Goal: Task Accomplishment & Management: Manage account settings

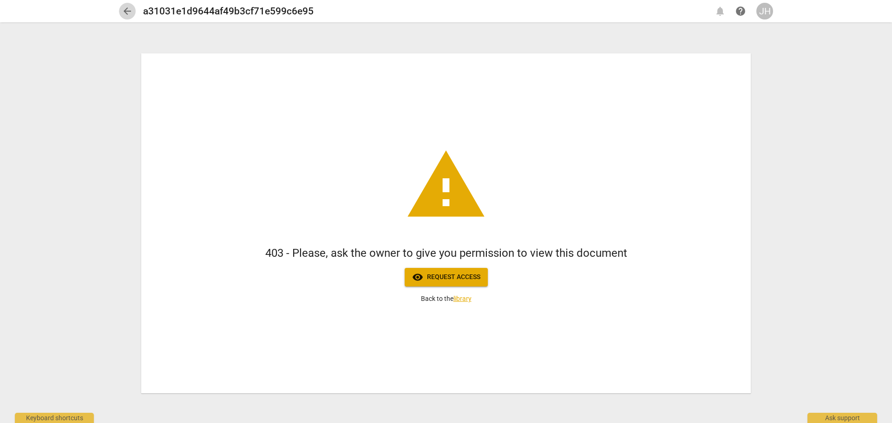
click at [125, 11] on span "arrow_back" at bounding box center [127, 11] width 11 height 11
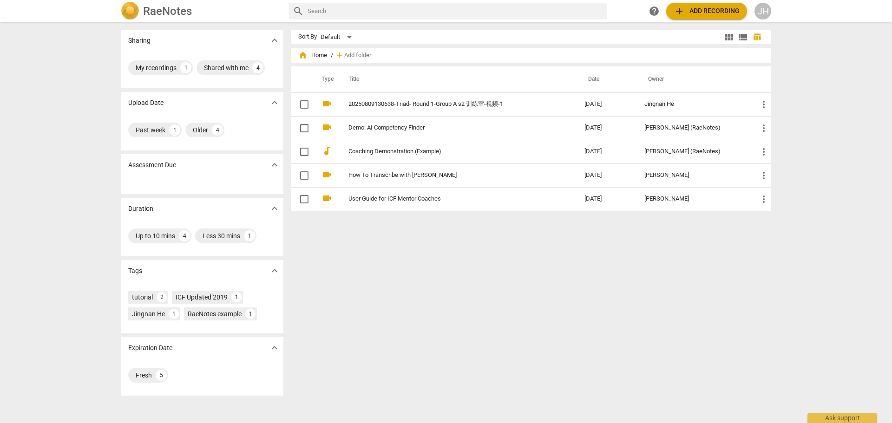
click at [762, 10] on div "JH" at bounding box center [763, 11] width 17 height 17
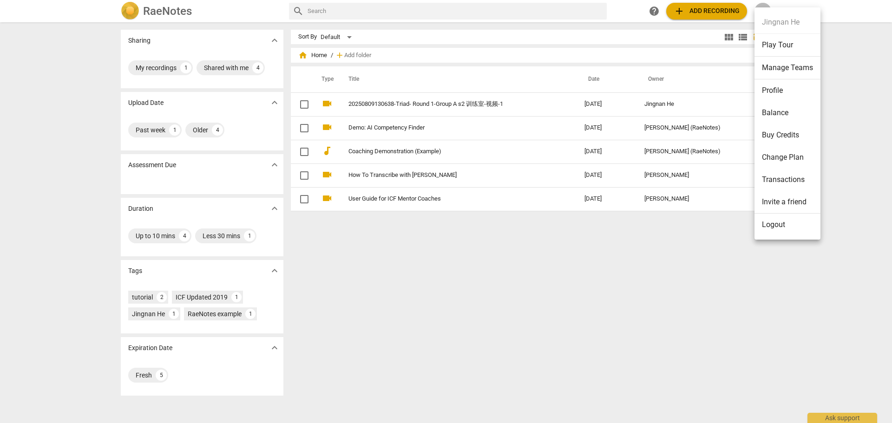
click at [776, 224] on li "Logout" at bounding box center [788, 225] width 66 height 22
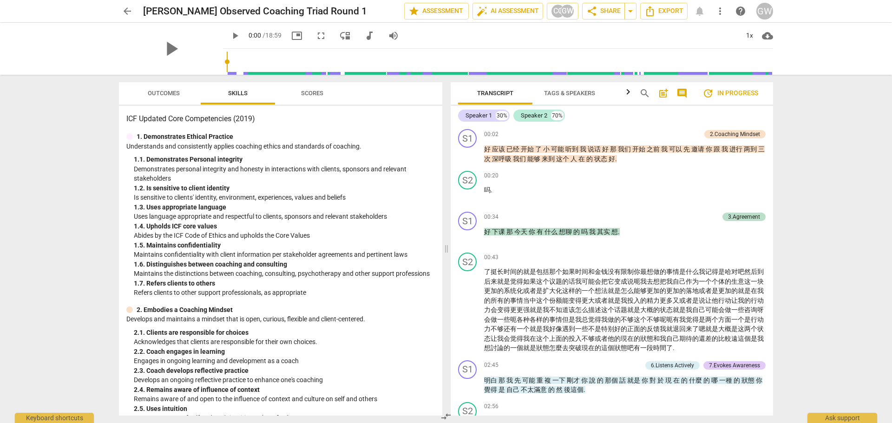
click at [127, 10] on span "arrow_back" at bounding box center [127, 11] width 11 height 11
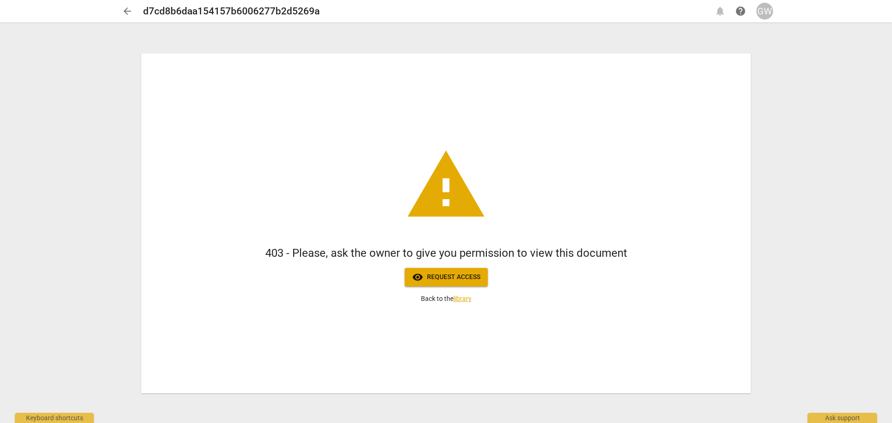
click at [765, 11] on div "GW" at bounding box center [764, 11] width 17 height 17
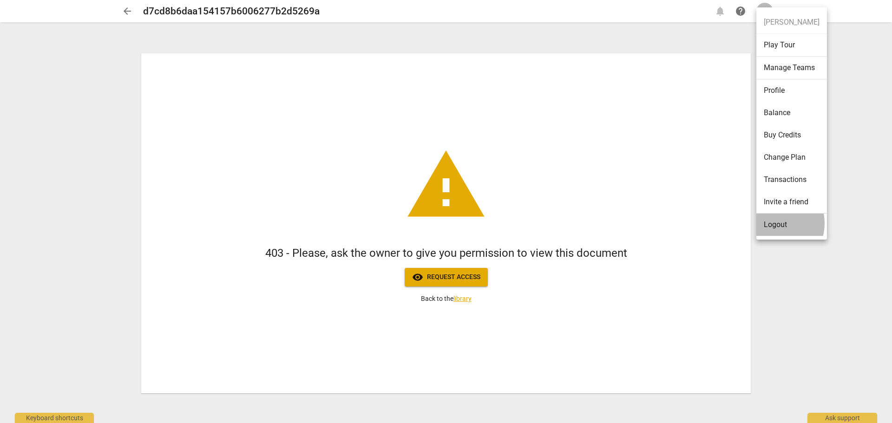
click at [774, 223] on li "Logout" at bounding box center [791, 225] width 71 height 22
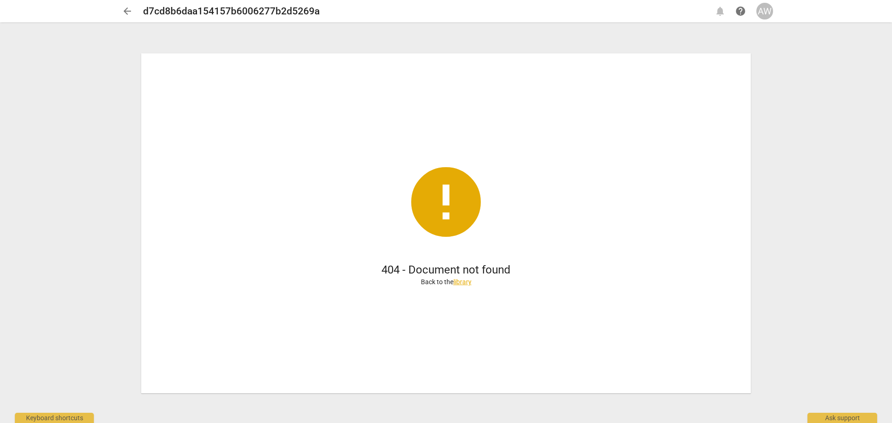
click at [459, 282] on link "library" at bounding box center [462, 281] width 18 height 7
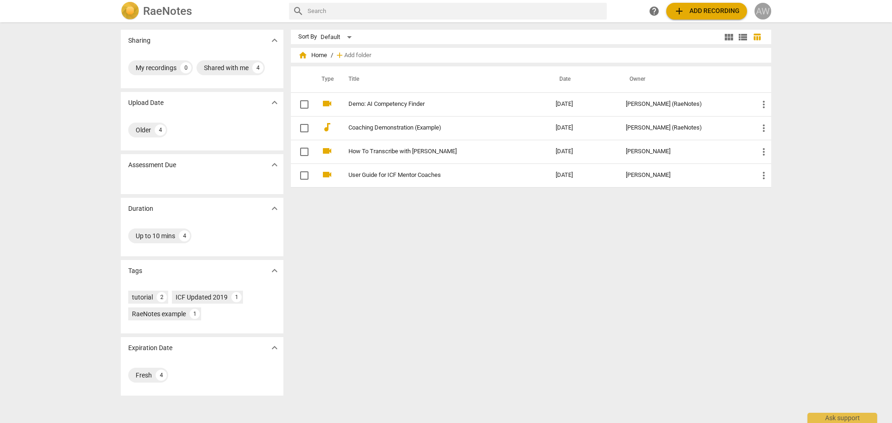
click at [762, 10] on div "AW" at bounding box center [763, 11] width 17 height 17
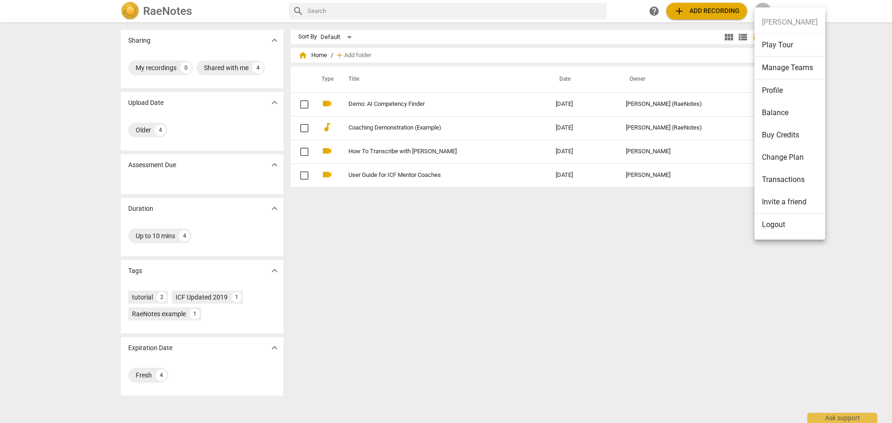
click at [775, 223] on li "Logout" at bounding box center [790, 225] width 71 height 22
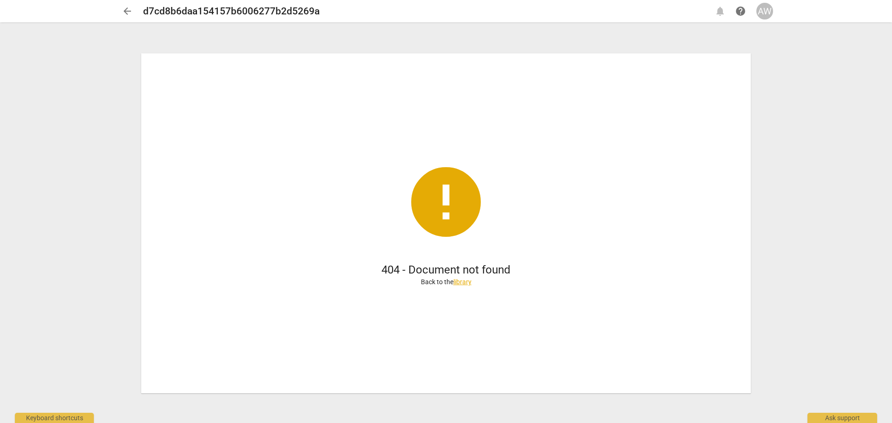
drag, startPoint x: 0, startPoint y: 0, endPoint x: 764, endPoint y: 9, distance: 763.9
click at [764, 9] on div "AW" at bounding box center [764, 11] width 17 height 17
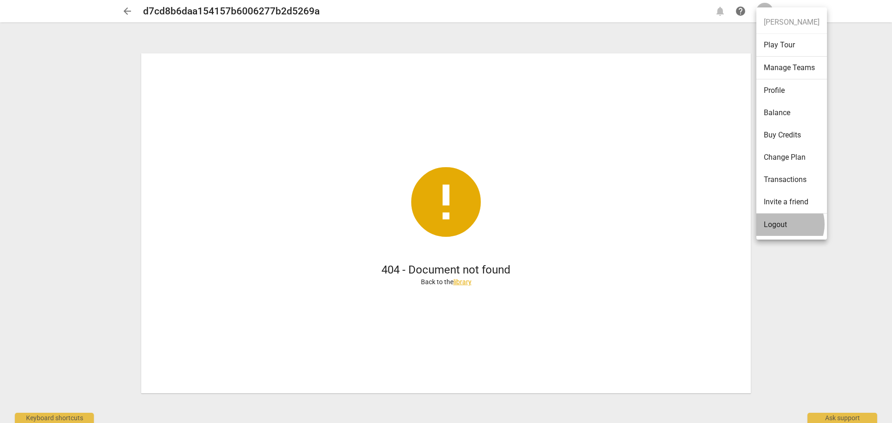
click at [783, 224] on li "Logout" at bounding box center [791, 225] width 71 height 22
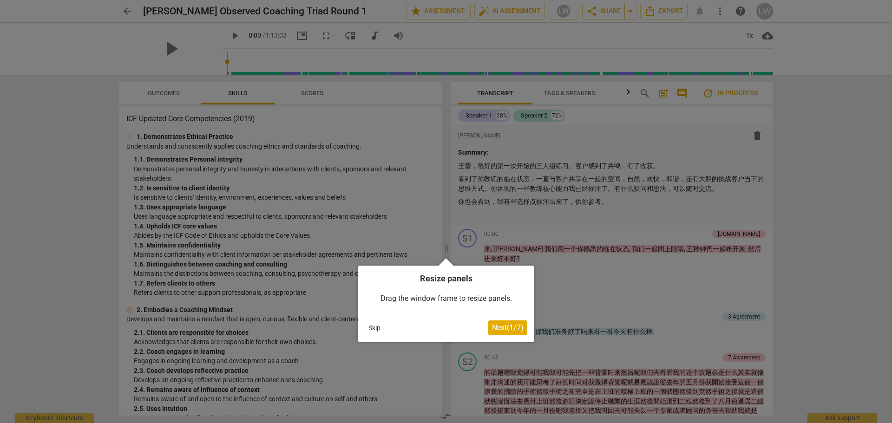
click at [374, 327] on button "Skip" at bounding box center [375, 328] width 20 height 14
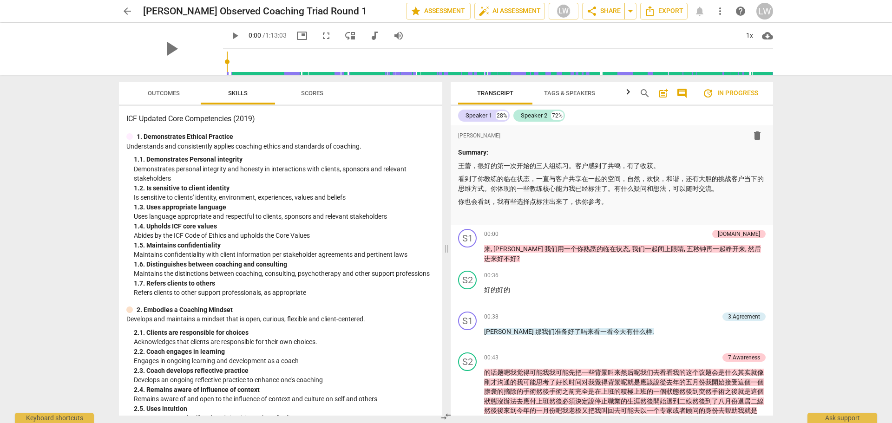
click at [411, 394] on p "Remains aware of and open to the influence of context and culture on self and o…" at bounding box center [284, 399] width 301 height 10
click at [414, 401] on p "Remains aware of and open to the influence of context and culture on self and o…" at bounding box center [284, 399] width 301 height 10
click at [128, 11] on span "arrow_back" at bounding box center [127, 11] width 11 height 11
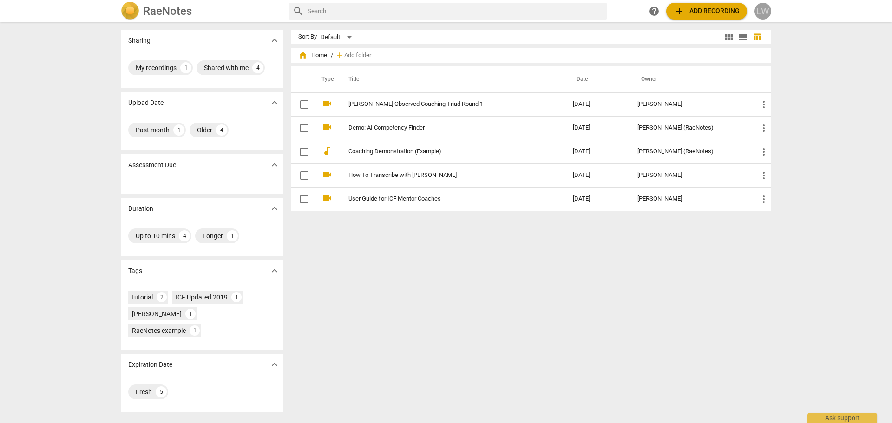
click at [763, 11] on div "LW" at bounding box center [763, 11] width 17 height 17
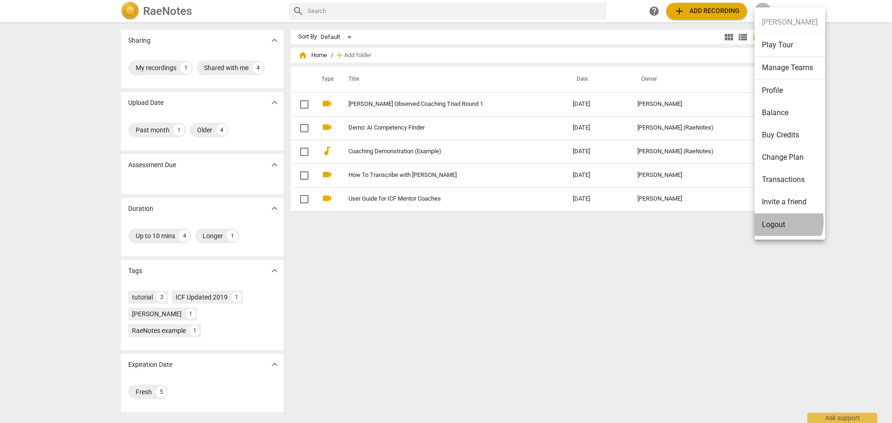
click at [781, 222] on li "Logout" at bounding box center [790, 225] width 71 height 22
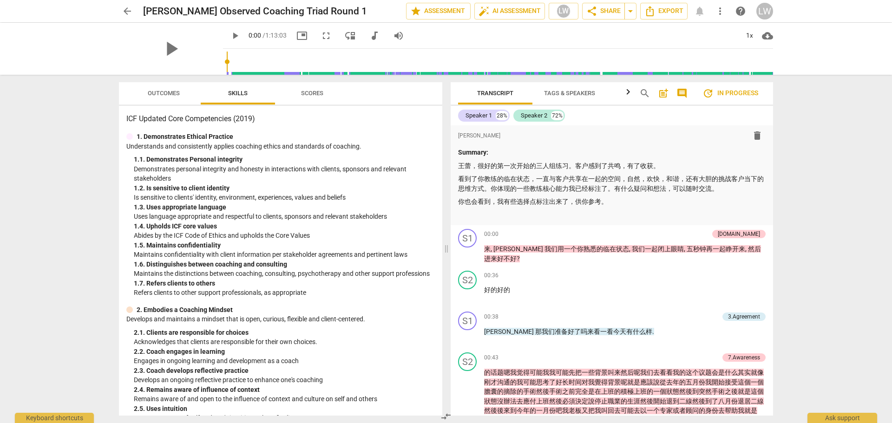
click at [683, 91] on span "comment" at bounding box center [681, 93] width 11 height 11
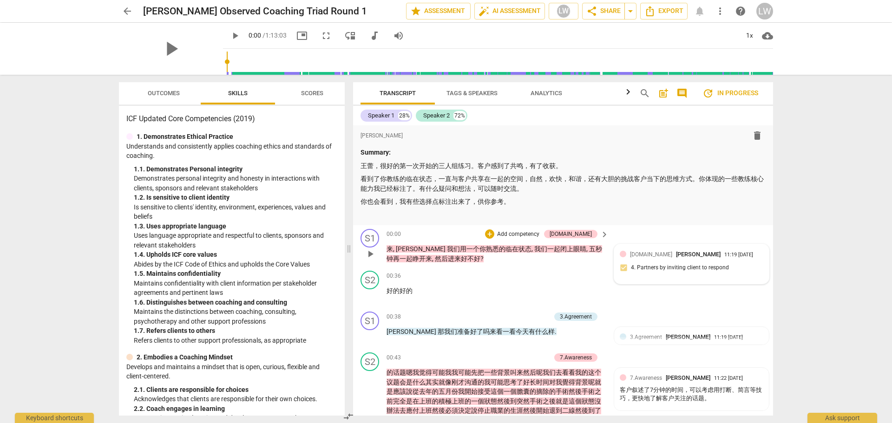
click at [676, 256] on span "Liru Wang" at bounding box center [698, 254] width 45 height 7
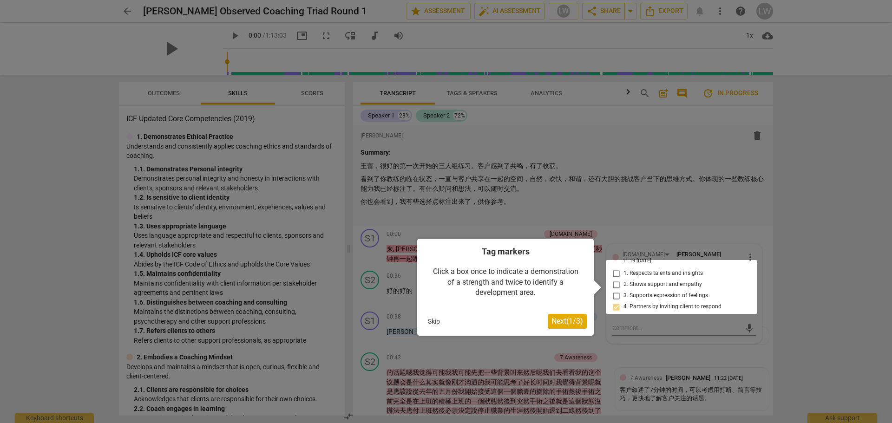
click at [434, 323] on button "Skip" at bounding box center [434, 322] width 20 height 14
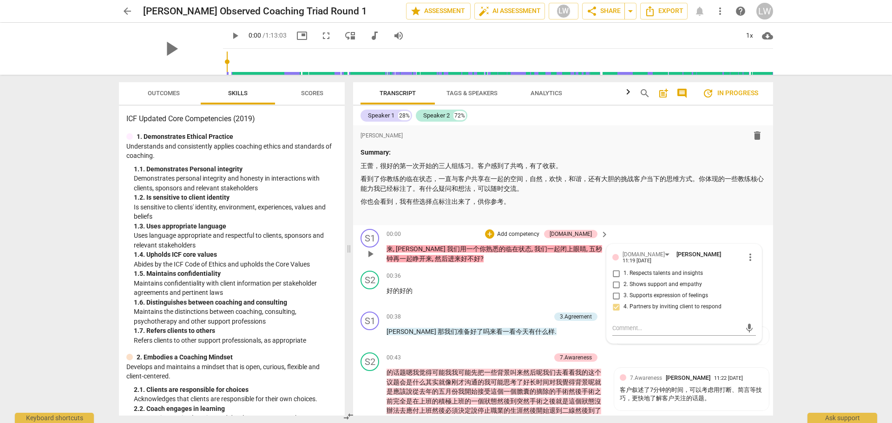
click at [746, 256] on span "more_vert" at bounding box center [750, 257] width 11 height 11
click at [774, 201] on div at bounding box center [446, 211] width 892 height 423
click at [765, 194] on div "format_bold format_list_bulleted Liru Wang delete Summary: 王蕾，很好的第一次开始的三人组练习。客户…" at bounding box center [563, 175] width 420 height 100
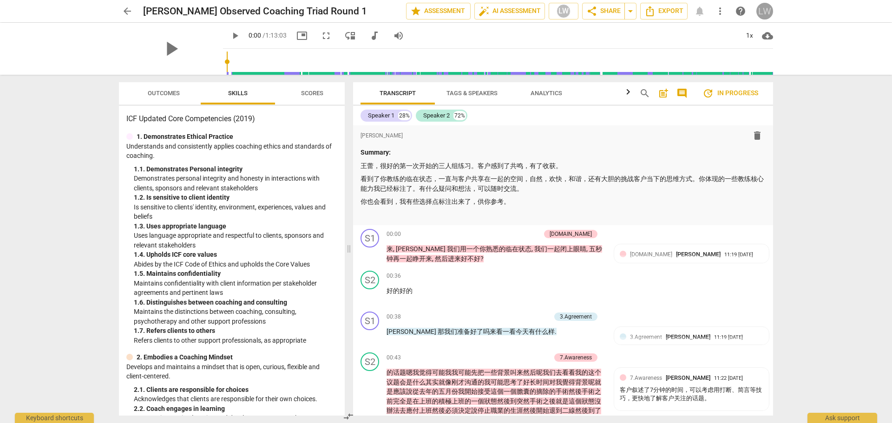
click at [764, 11] on div "LW" at bounding box center [764, 11] width 17 height 17
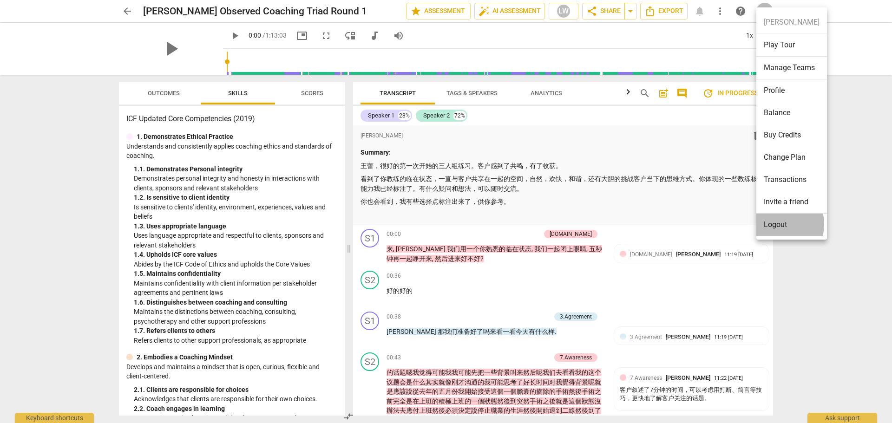
click at [772, 224] on li "Logout" at bounding box center [791, 225] width 71 height 22
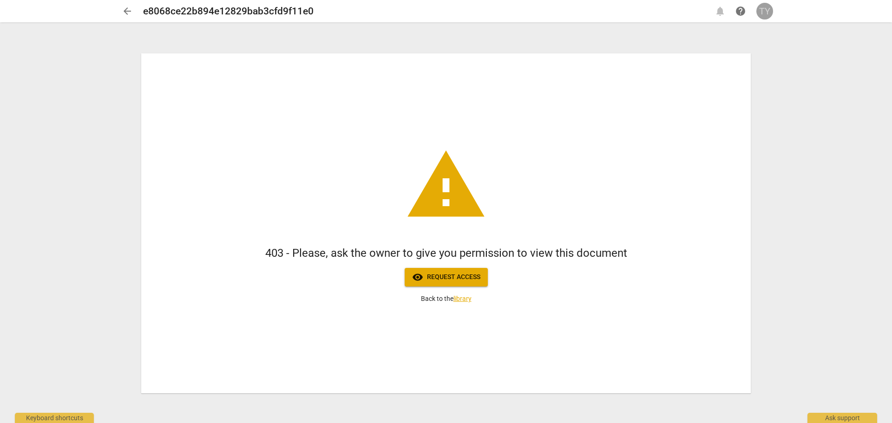
click at [768, 12] on div "TY" at bounding box center [764, 11] width 17 height 17
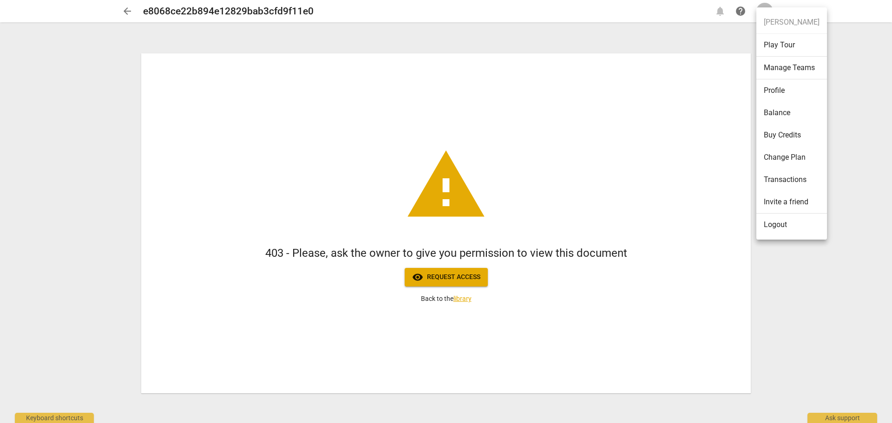
click at [779, 223] on li "Logout" at bounding box center [791, 225] width 71 height 22
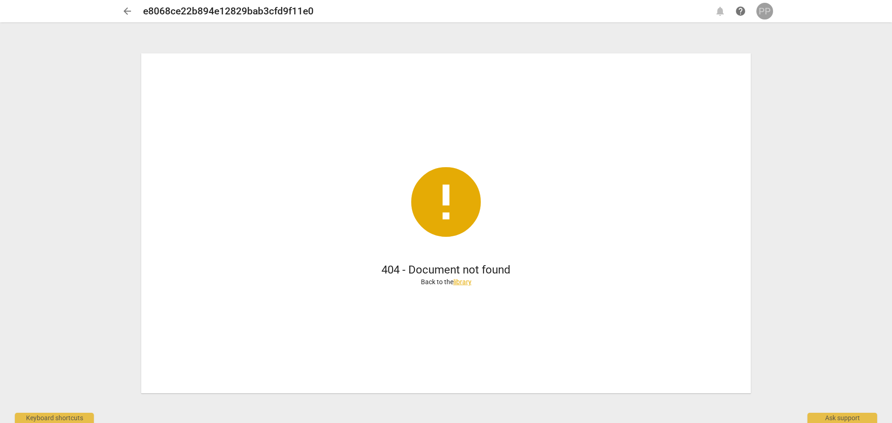
click at [763, 10] on div "PP" at bounding box center [764, 11] width 17 height 17
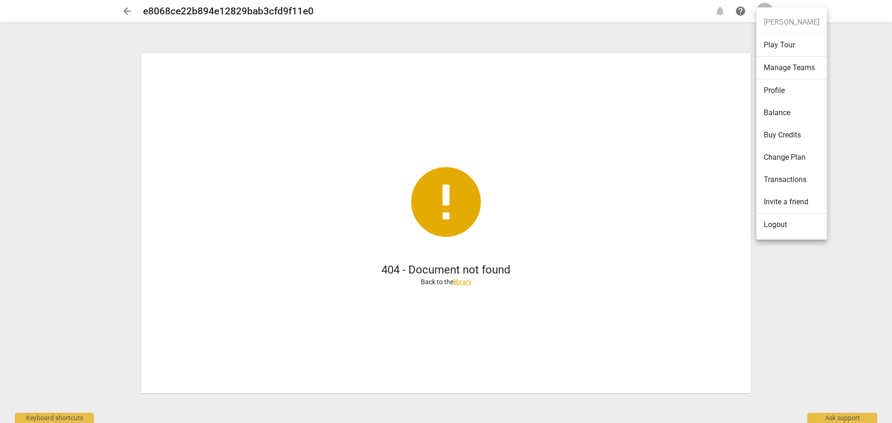
click at [779, 219] on li "Logout" at bounding box center [791, 225] width 71 height 22
